Goal: Task Accomplishment & Management: Manage account settings

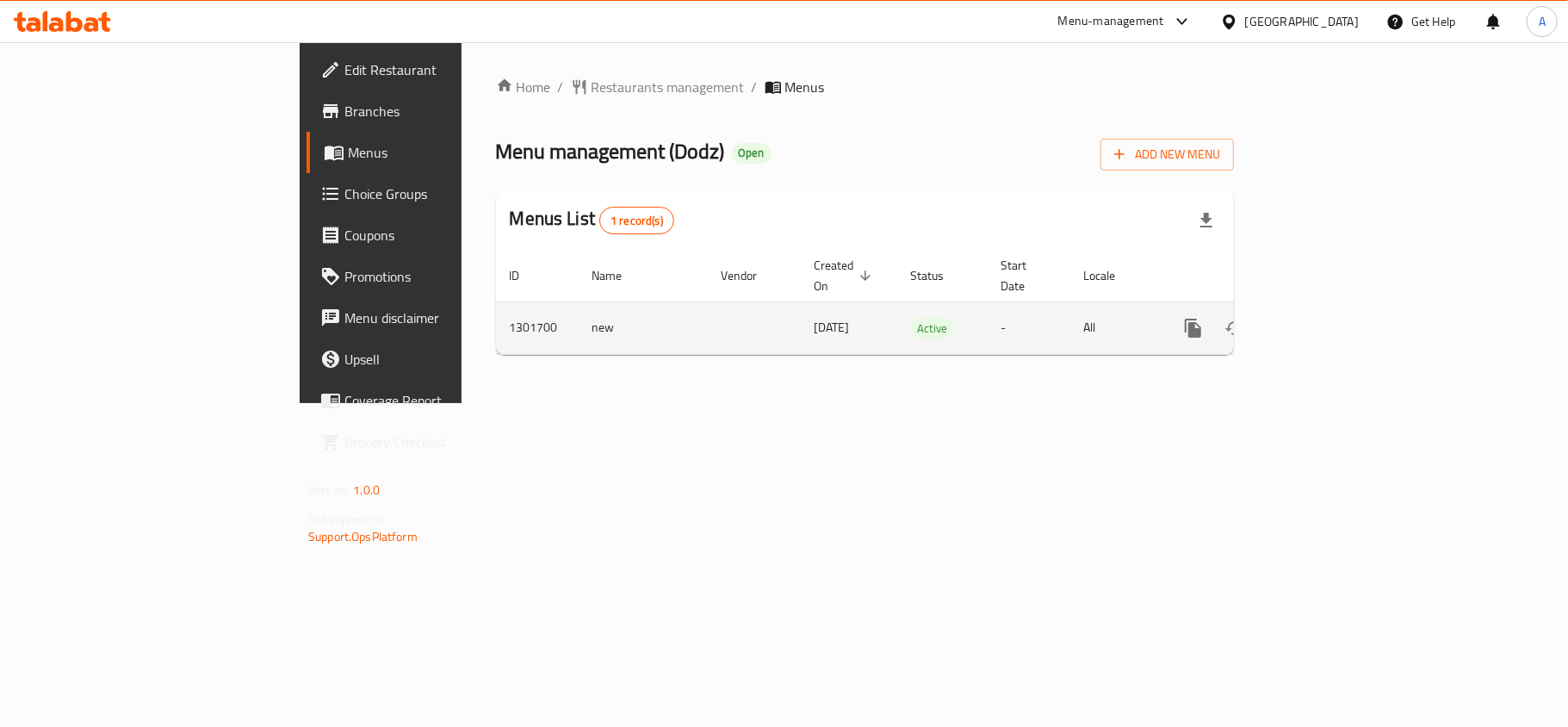
click at [1326, 320] on icon "enhanced table" at bounding box center [1318, 328] width 16 height 16
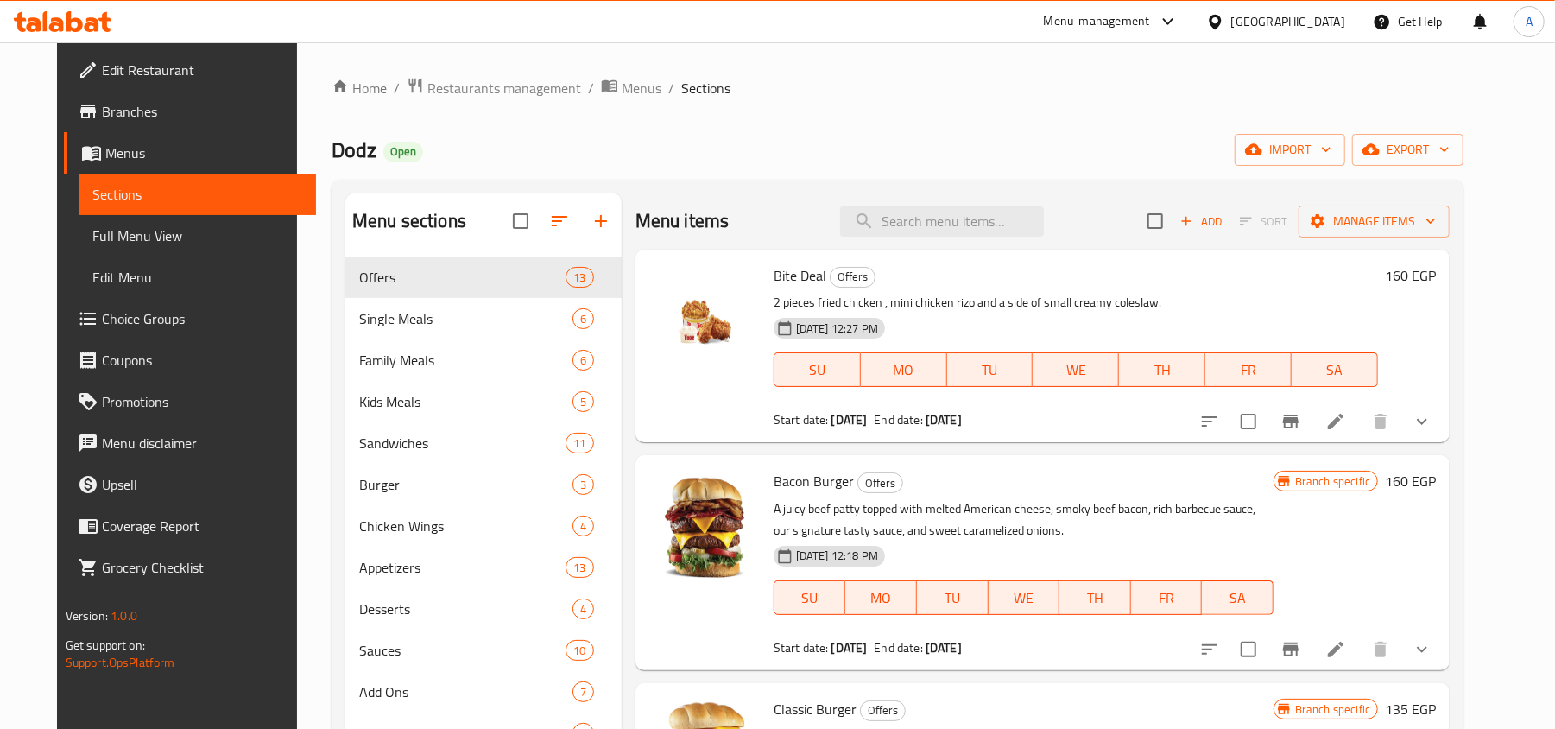
click at [898, 240] on div "Menu items Add Sort Manage items" at bounding box center [1043, 221] width 814 height 56
click at [926, 222] on input "search" at bounding box center [942, 221] width 204 height 30
paste input "Dodz Special Offers"
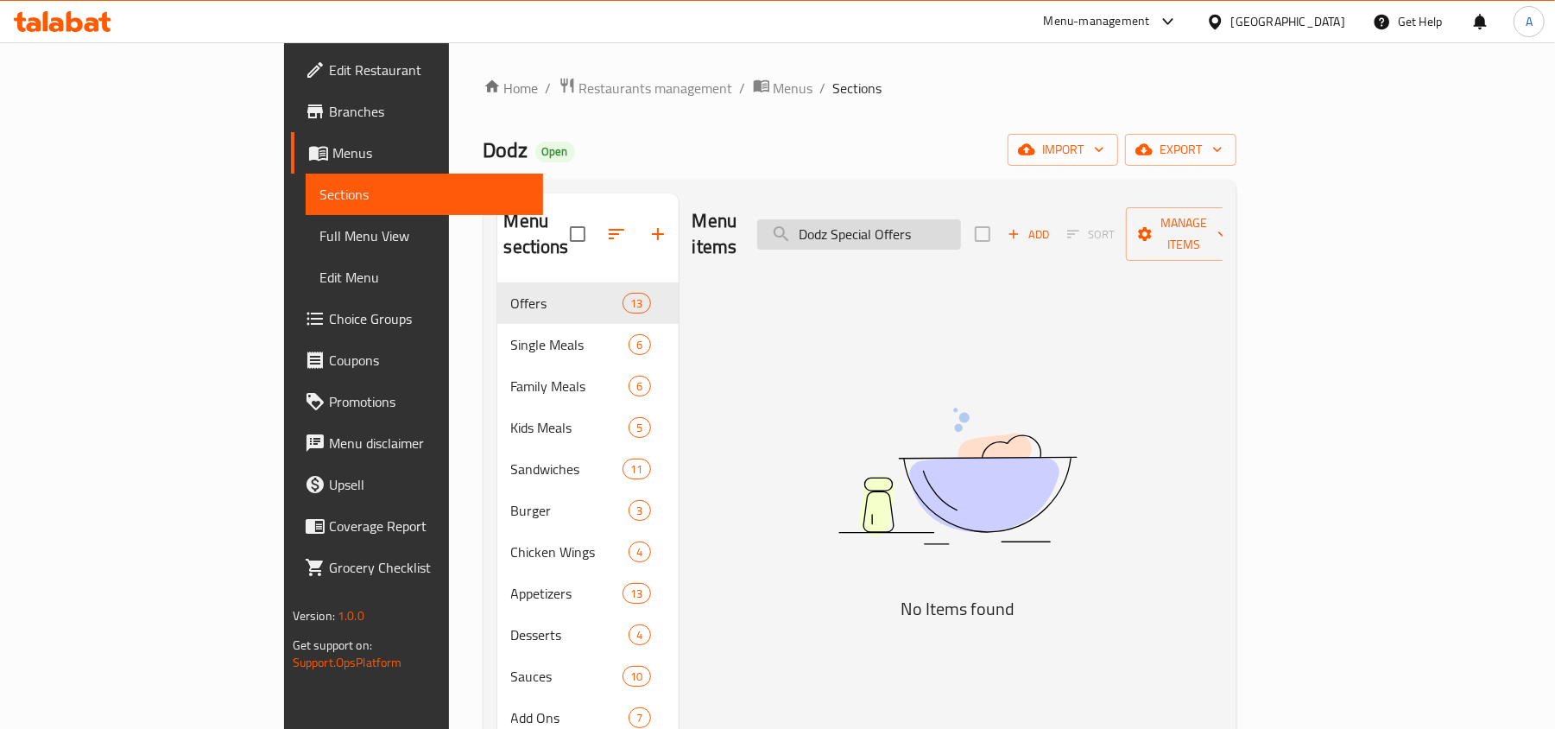
click at [923, 219] on input "Dodz Special Offers" at bounding box center [859, 234] width 204 height 30
click at [920, 219] on input "Dodz Special Offers" at bounding box center [859, 234] width 204 height 30
click at [961, 231] on input "Special Offers" at bounding box center [859, 234] width 204 height 30
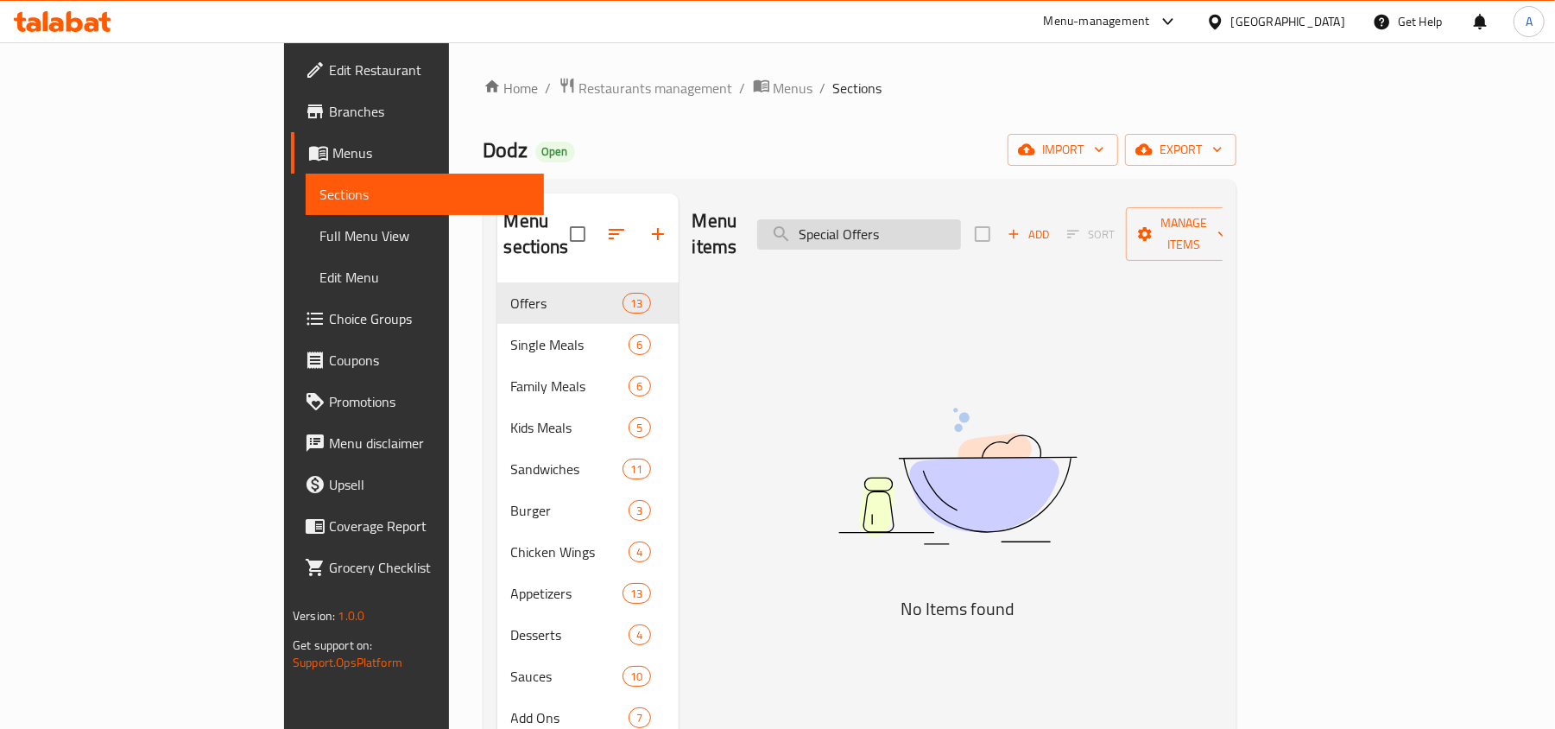
click at [961, 231] on input "Special Offers" at bounding box center [859, 234] width 204 height 30
paste input "Bacon Burger"
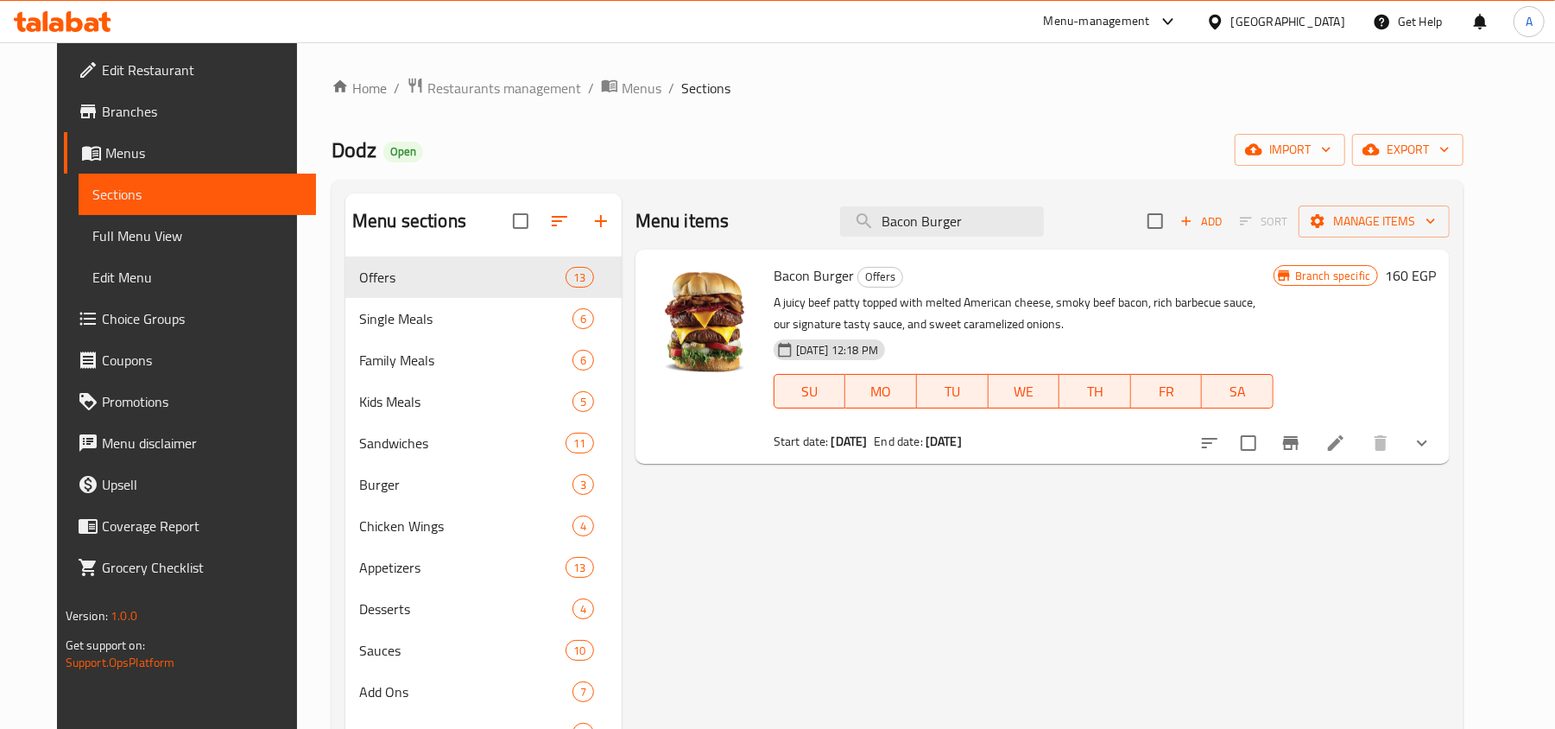
type input "Bacon Burger"
click at [1439, 229] on icon "button" at bounding box center [1430, 220] width 17 height 17
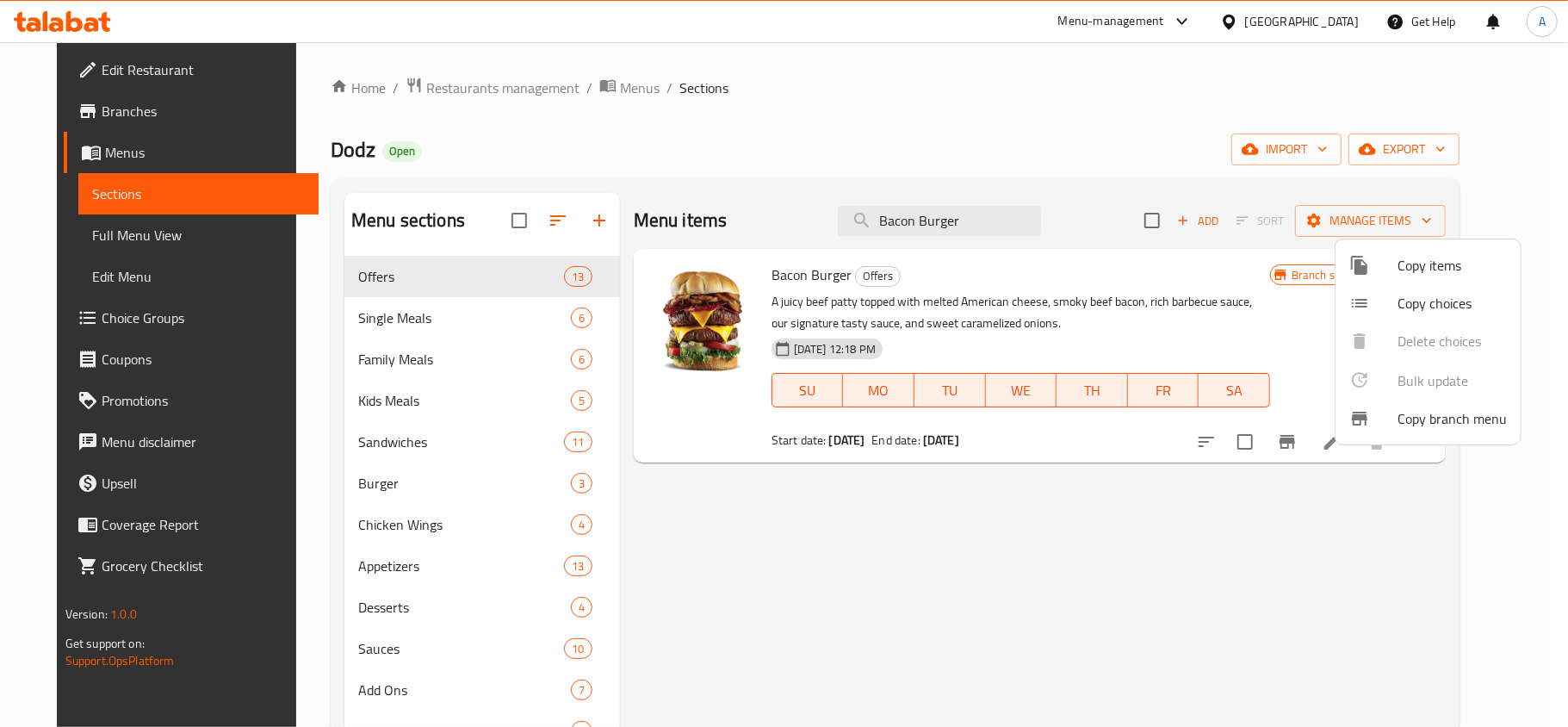
click at [1296, 615] on div at bounding box center [784, 363] width 1568 height 727
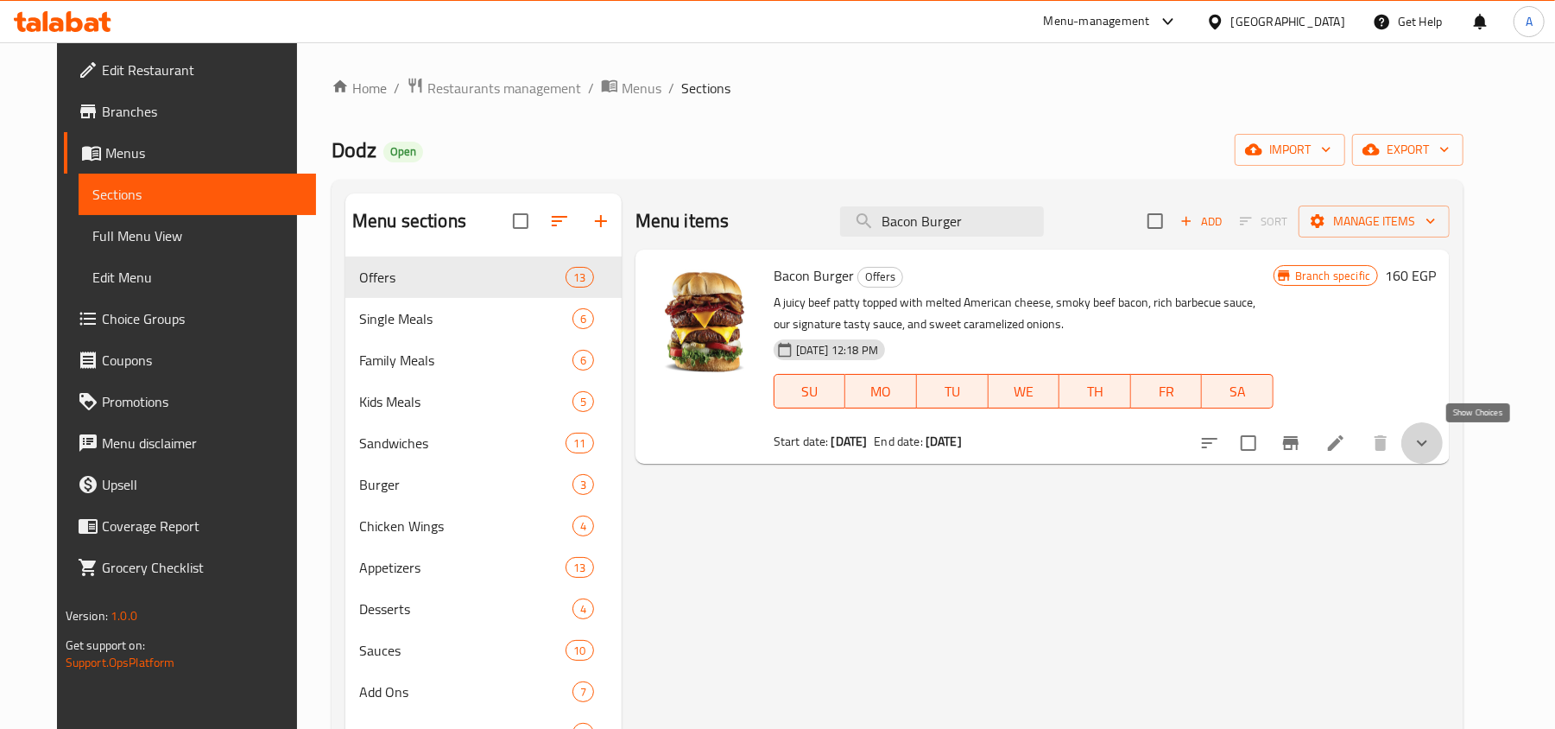
click at [1433, 451] on icon "show more" at bounding box center [1422, 443] width 21 height 21
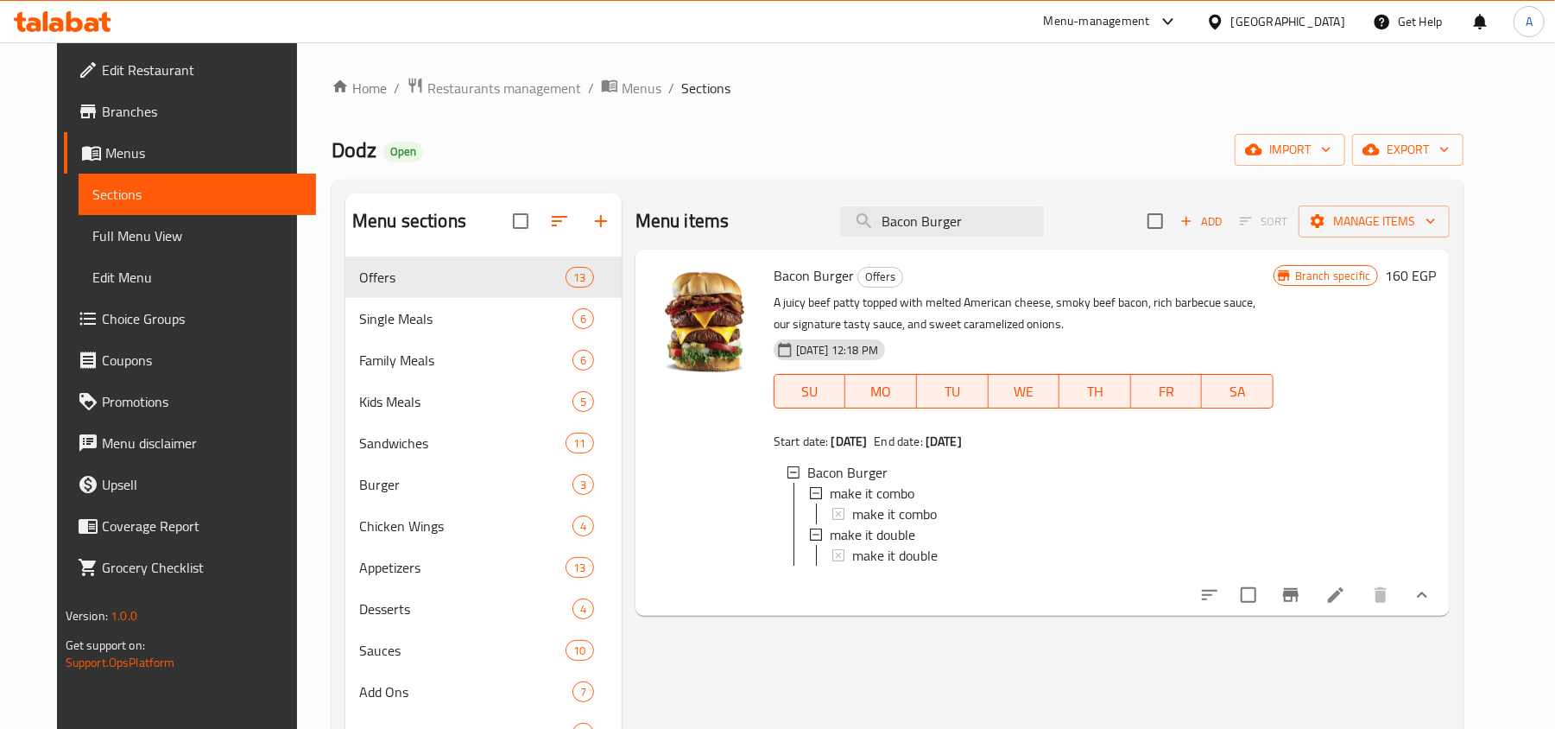
click at [1427, 598] on icon "show more" at bounding box center [1422, 594] width 10 height 6
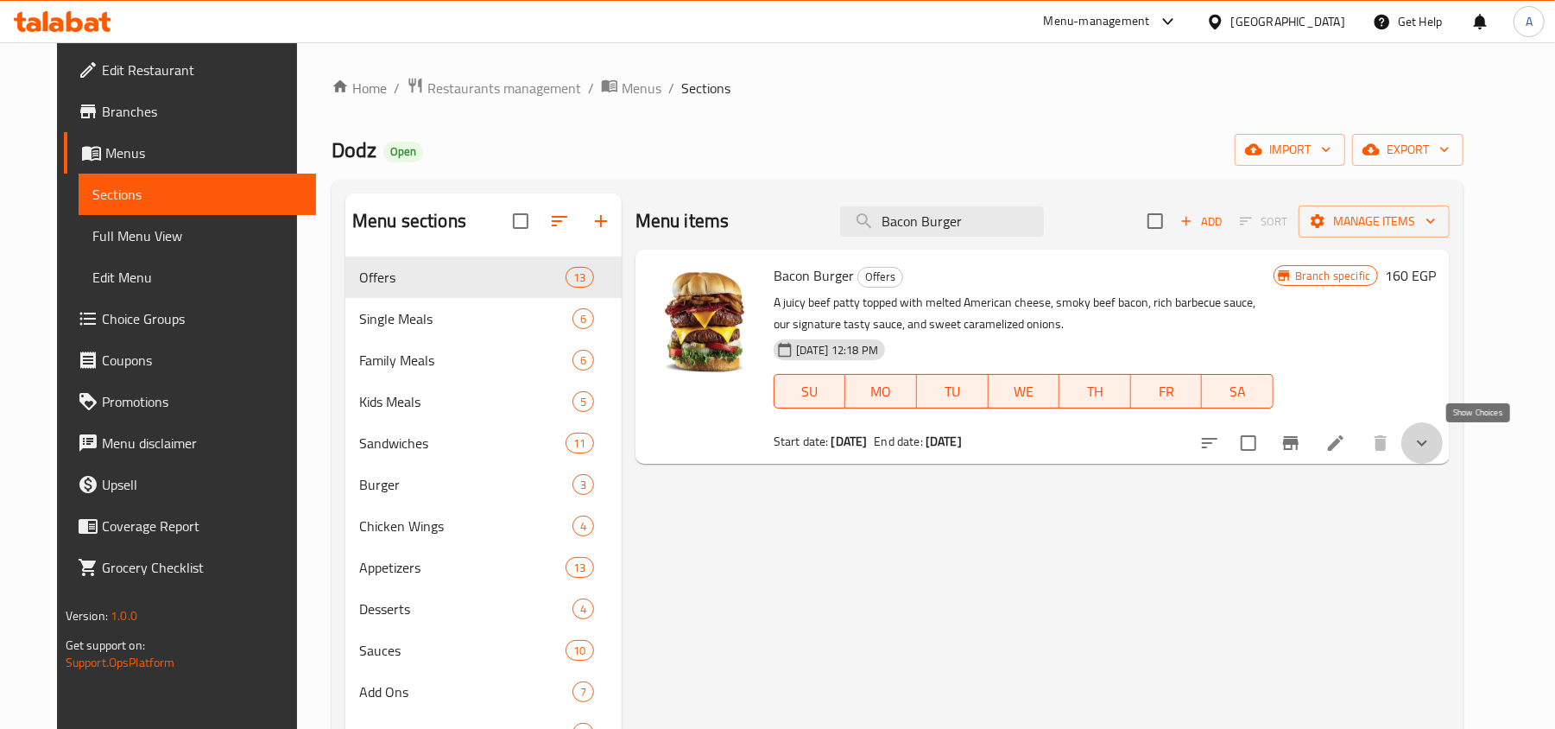
click at [1433, 452] on icon "show more" at bounding box center [1422, 443] width 21 height 21
